Goal: Information Seeking & Learning: Understand process/instructions

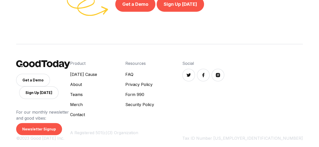
scroll to position [1566, 0]
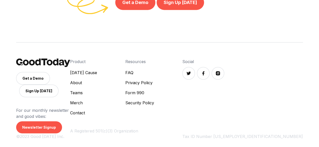
click at [97, 116] on link "Contact" at bounding box center [83, 113] width 27 height 6
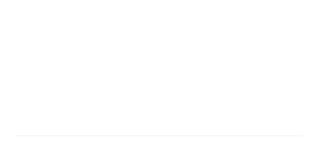
scroll to position [117, 0]
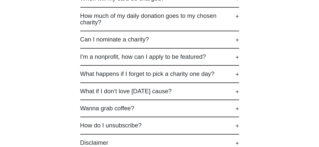
scroll to position [185, 0]
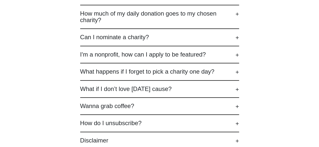
click at [230, 125] on h2 "How do I unsubscribe?" at bounding box center [159, 123] width 159 height 7
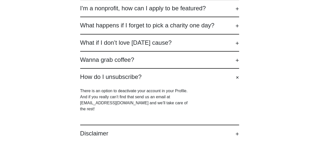
scroll to position [232, 0]
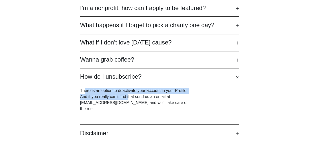
drag, startPoint x: 84, startPoint y: 92, endPoint x: 128, endPoint y: 97, distance: 44.6
click at [128, 97] on p "There is an option to deactivate your account in your Profile. And if you reall…" at bounding box center [136, 100] width 113 height 24
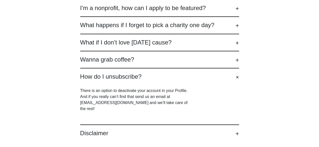
click at [137, 98] on p "There is an option to deactivate your account in your Profile. And if you reall…" at bounding box center [136, 100] width 113 height 24
drag, startPoint x: 80, startPoint y: 105, endPoint x: 109, endPoint y: 104, distance: 29.7
click at [109, 104] on div "How does GoodToday work? GoodToday is a subscription charity program for compan…" at bounding box center [159, 15] width 319 height 301
click at [277, 53] on div "How does GoodToday work? GoodToday is a subscription charity program for compan…" at bounding box center [159, 15] width 319 height 301
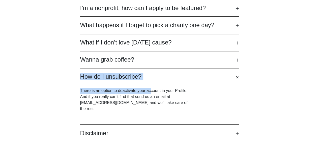
drag, startPoint x: 69, startPoint y: 78, endPoint x: 155, endPoint y: 92, distance: 87.0
click at [155, 92] on div "How does GoodToday work? GoodToday is a subscription charity program for compan…" at bounding box center [159, 15] width 319 height 301
click at [155, 92] on p "There is an option to deactivate your account in your Profile. And if you reall…" at bounding box center [136, 100] width 113 height 24
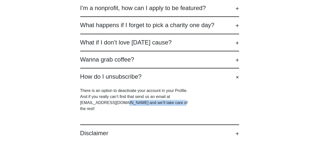
drag, startPoint x: 202, startPoint y: 107, endPoint x: 114, endPoint y: 102, distance: 87.8
click at [114, 102] on div "There is an option to deactivate your account in your Profile. And if you reall…" at bounding box center [159, 99] width 159 height 39
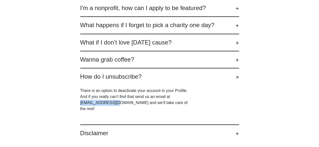
drag, startPoint x: 78, startPoint y: 102, endPoint x: 116, endPoint y: 103, distance: 38.0
click at [116, 103] on div "How does GoodToday work? GoodToday is a subscription charity program for compan…" at bounding box center [159, 15] width 319 height 301
click at [89, 102] on p "There is an option to deactivate your account in your Profile. And if you reall…" at bounding box center [136, 100] width 113 height 24
drag, startPoint x: 77, startPoint y: 104, endPoint x: 115, endPoint y: 105, distance: 38.1
click at [115, 105] on div "How does GoodToday work? GoodToday is a subscription charity program for compan…" at bounding box center [159, 15] width 319 height 301
